Goal: Information Seeking & Learning: Learn about a topic

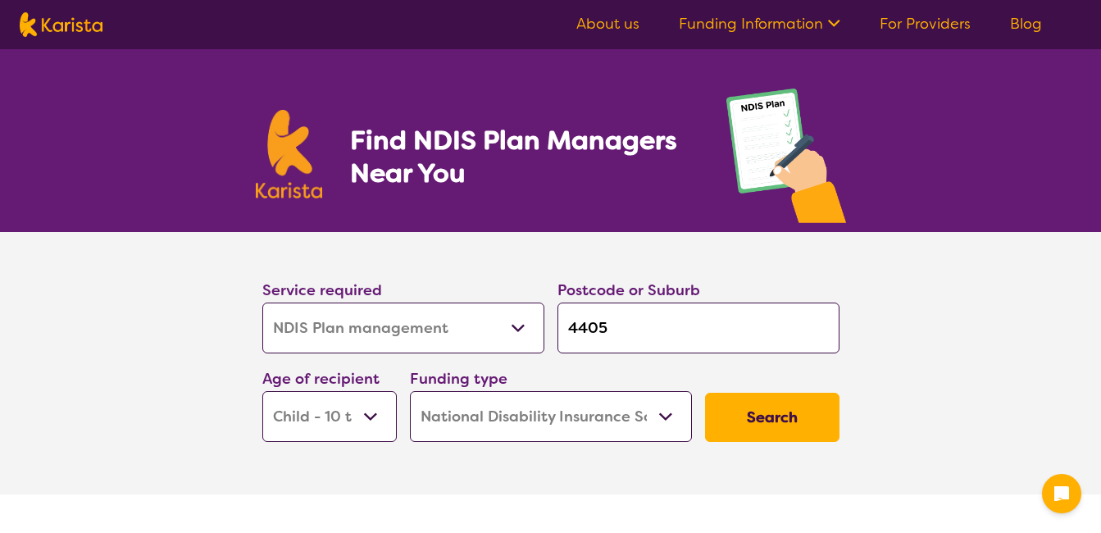
select select "NDIS Plan management"
select select "CH"
select select "NDIS"
select select "NDIS Plan management"
select select "CH"
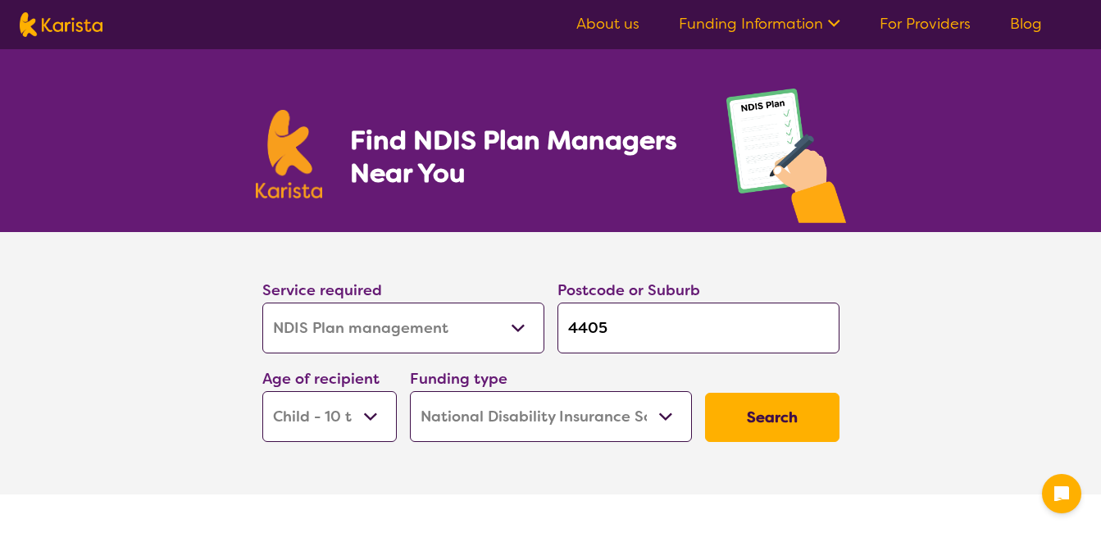
select select "NDIS"
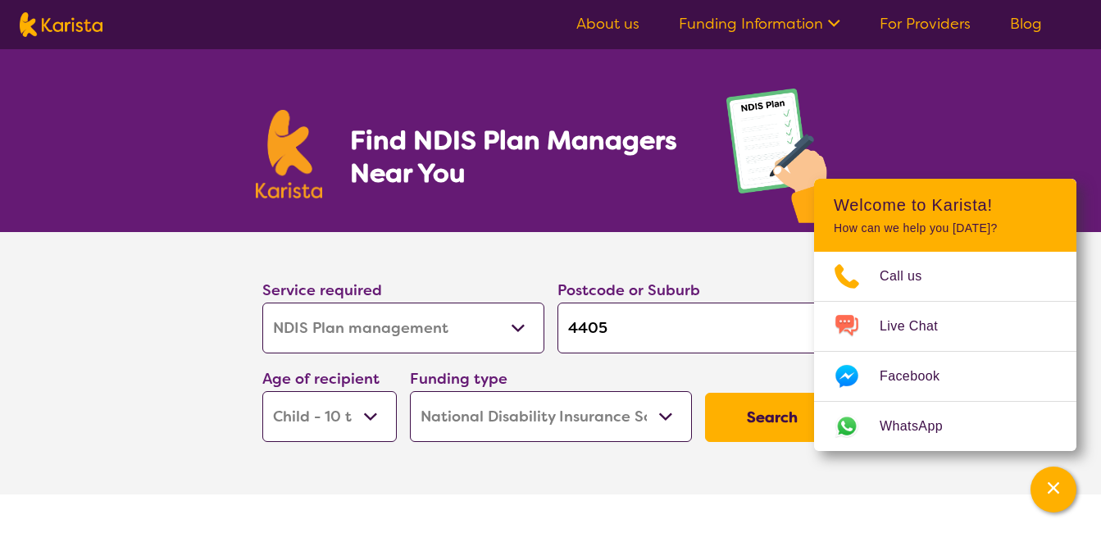
click at [535, 420] on select "Home Care Package (HCP) National Disability Insurance Scheme (NDIS) I don't know" at bounding box center [551, 416] width 282 height 51
click at [410, 391] on select "Home Care Package (HCP) National Disability Insurance Scheme (NDIS) I don't know" at bounding box center [551, 416] width 282 height 51
click at [334, 420] on select "Early Childhood - 0 to 9 Child - 10 to 11 Adolescent - 12 to 17 Adult - 18 to 6…" at bounding box center [329, 416] width 134 height 51
select select "AD"
click at [262, 391] on select "Early Childhood - 0 to 9 Child - 10 to 11 Adolescent - 12 to 17 Adult - 18 to 6…" at bounding box center [329, 416] width 134 height 51
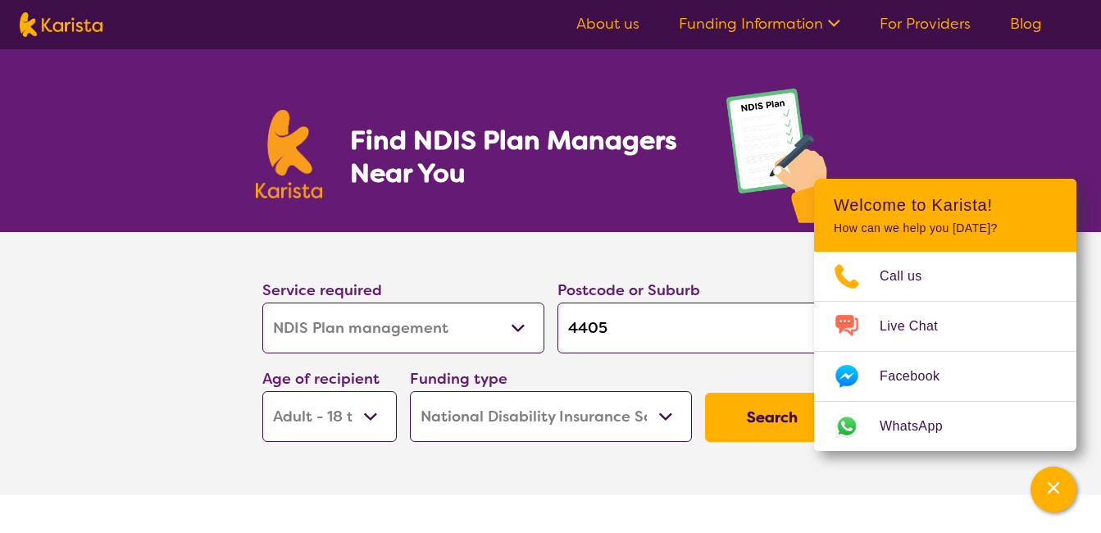
select select "AD"
click at [451, 341] on select "Allied Health Assistant Assessment ([MEDICAL_DATA] or [MEDICAL_DATA]) Behaviour…" at bounding box center [403, 327] width 282 height 51
click at [756, 435] on button "Search" at bounding box center [772, 417] width 134 height 49
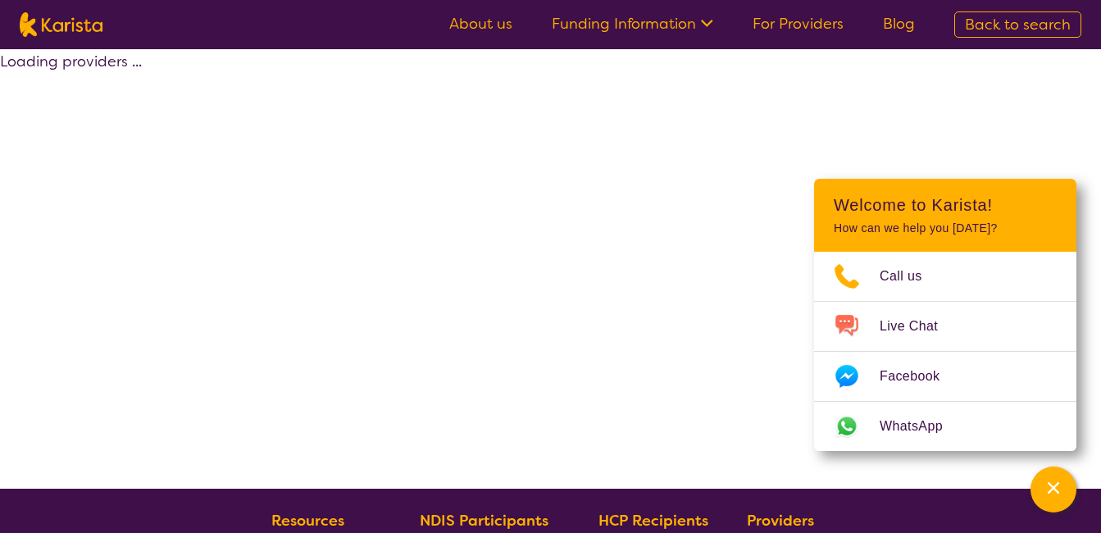
select select "by_score"
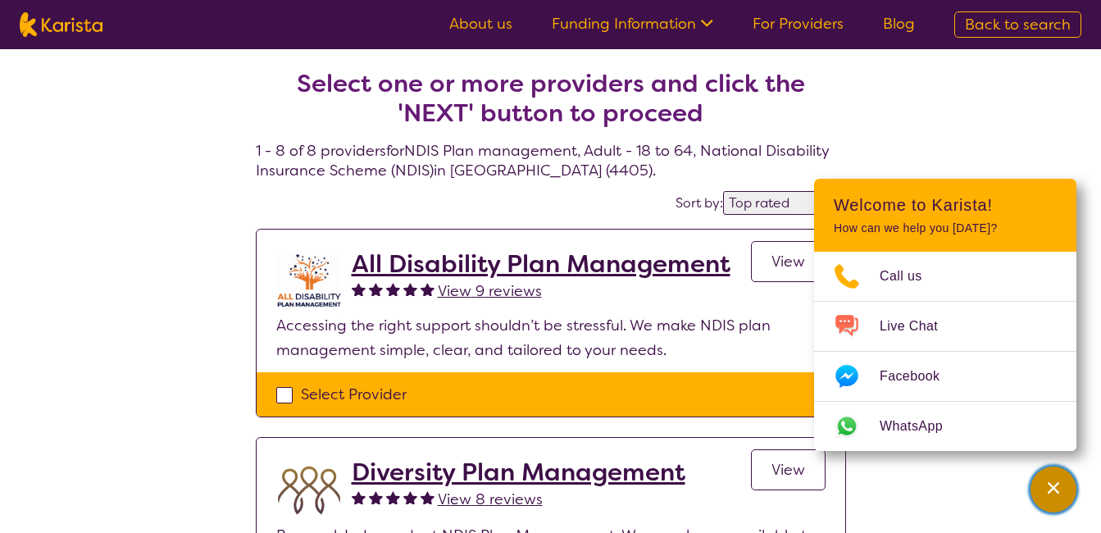
click at [1053, 501] on div "Channel Menu" at bounding box center [1053, 489] width 33 height 36
